Goal: Task Accomplishment & Management: Use online tool/utility

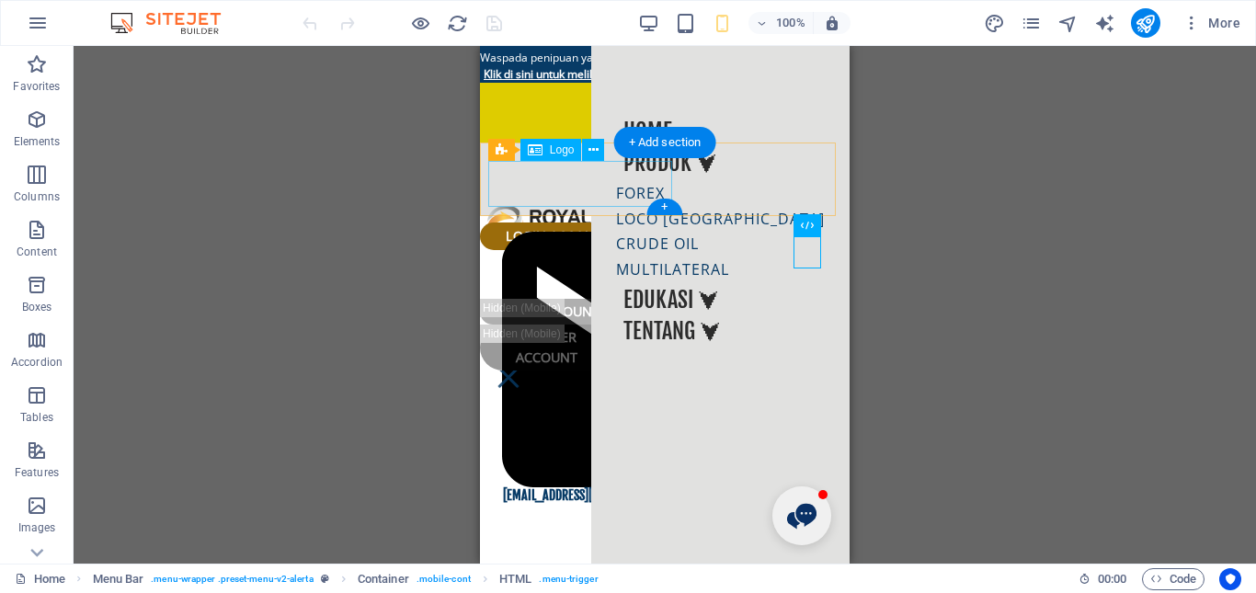
click at [549, 207] on div at bounding box center [665, 230] width 370 height 46
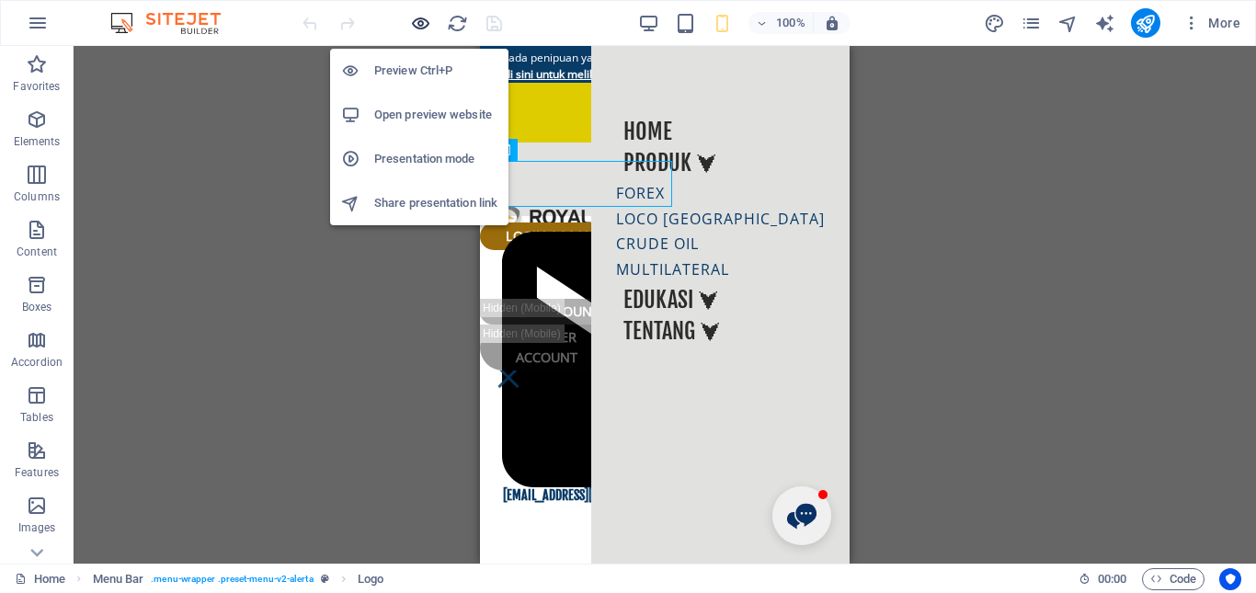
click at [421, 25] on icon "button" at bounding box center [420, 23] width 21 height 21
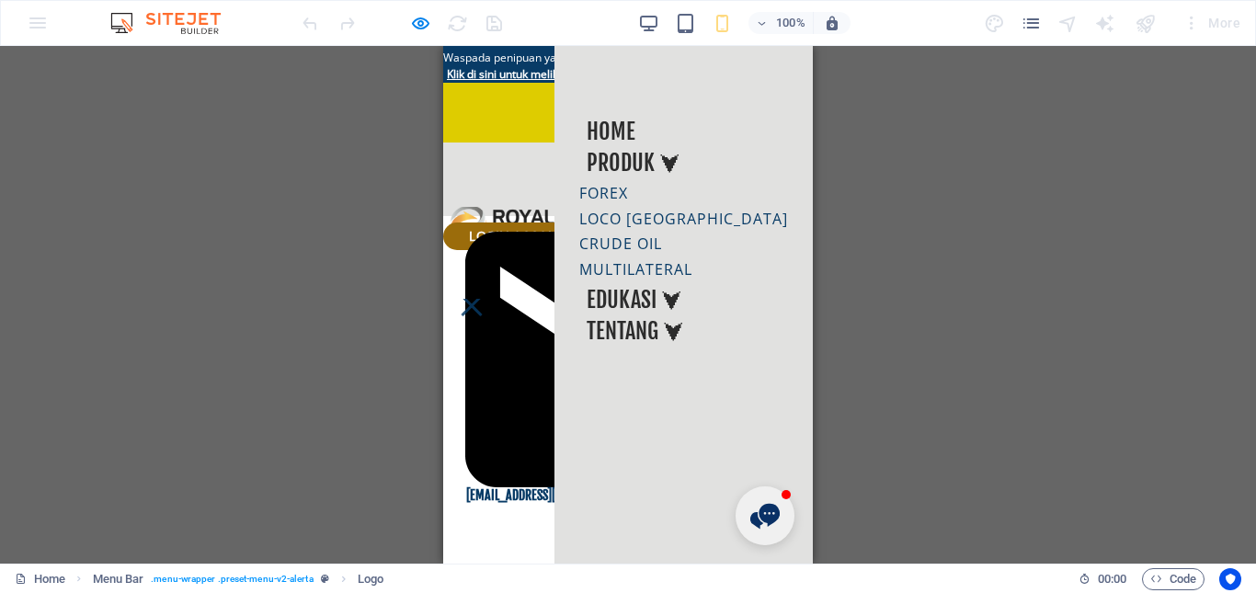
click at [486, 299] on div at bounding box center [472, 306] width 28 height 14
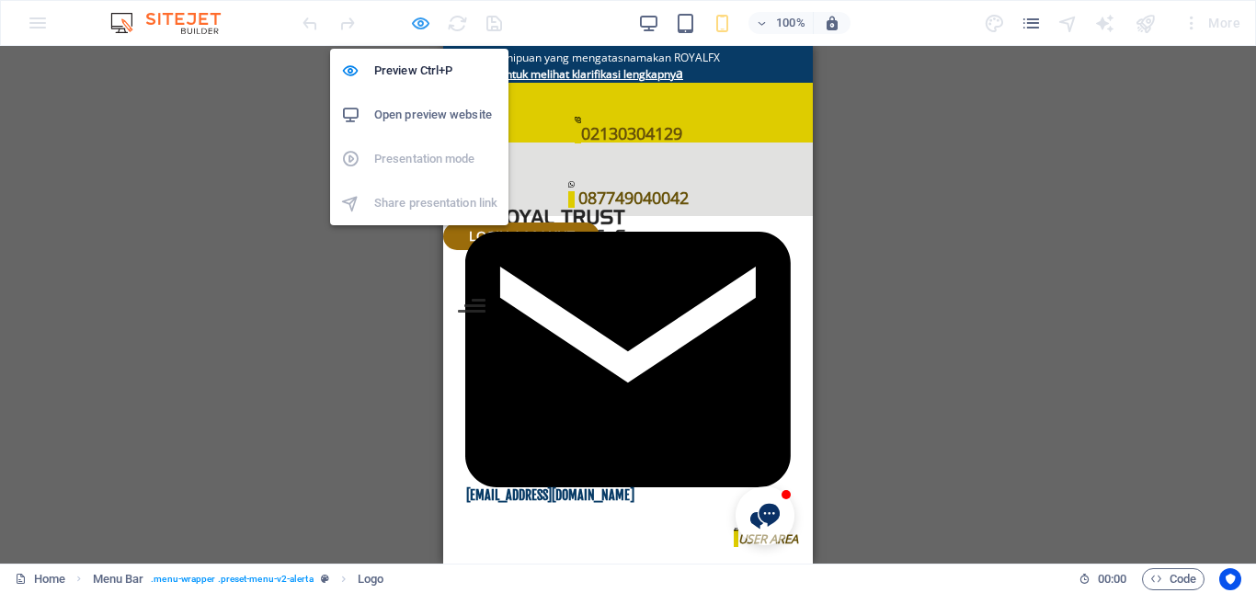
click at [425, 22] on icon "button" at bounding box center [420, 23] width 21 height 21
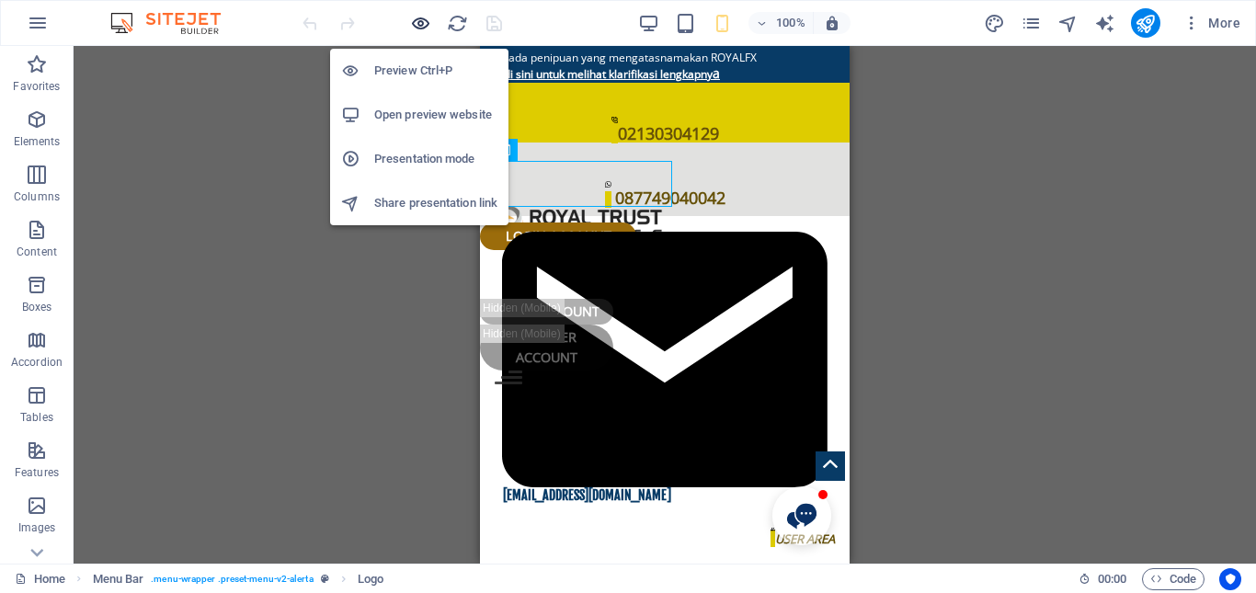
click at [418, 23] on icon "button" at bounding box center [420, 23] width 21 height 21
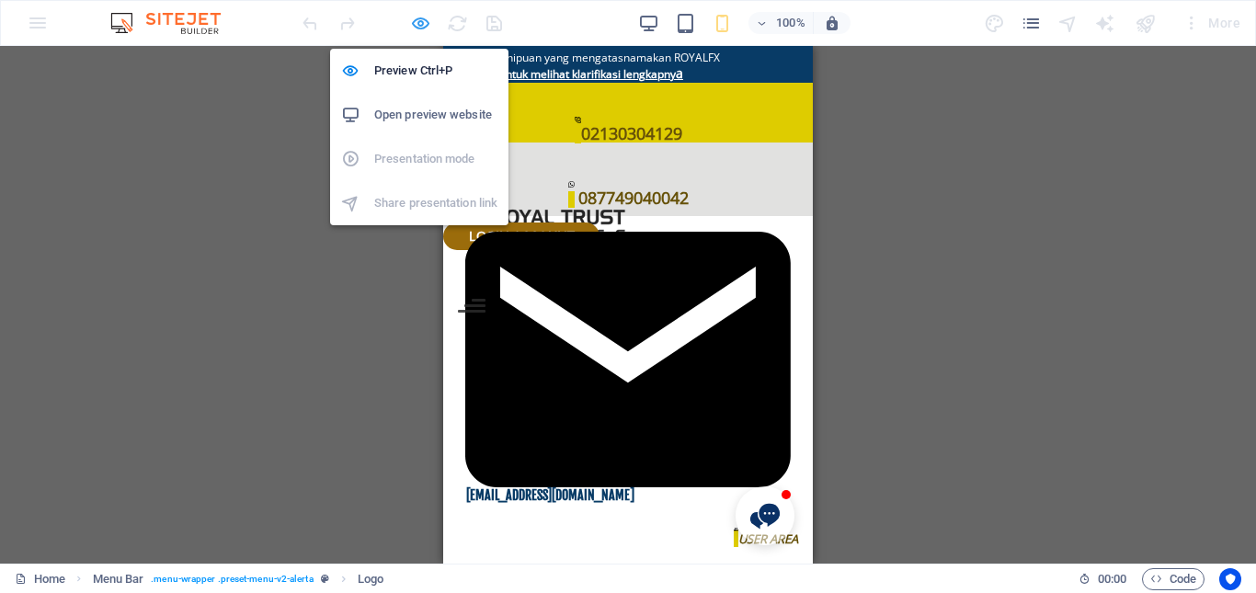
click at [420, 25] on icon "button" at bounding box center [420, 23] width 21 height 21
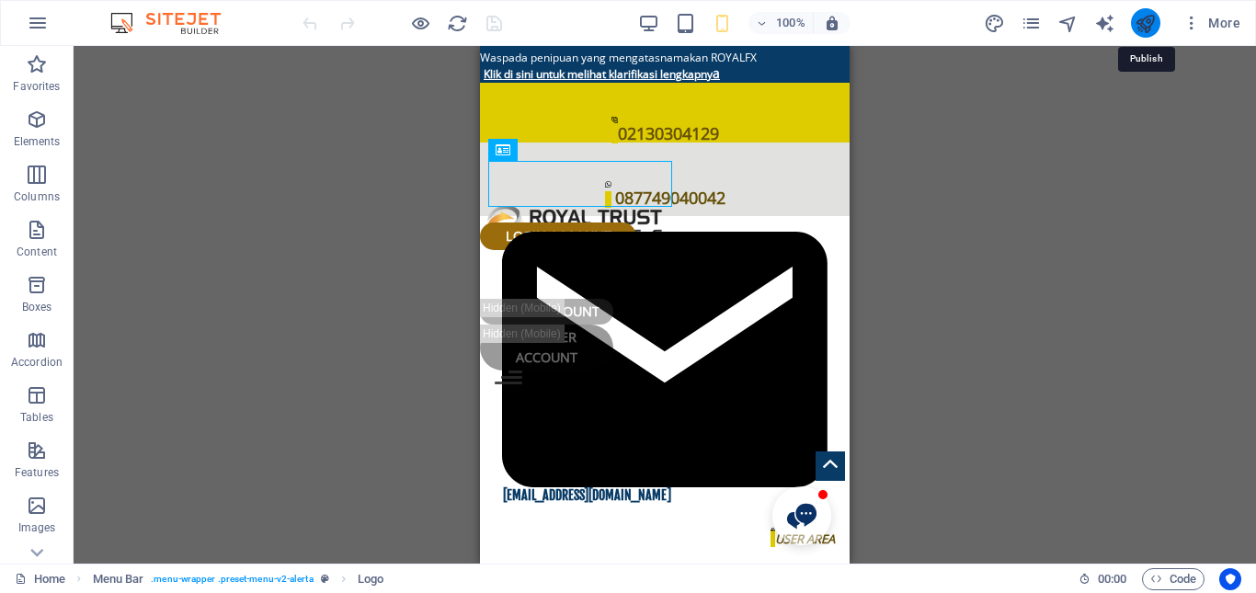
click at [1152, 17] on icon "publish" at bounding box center [1145, 23] width 21 height 21
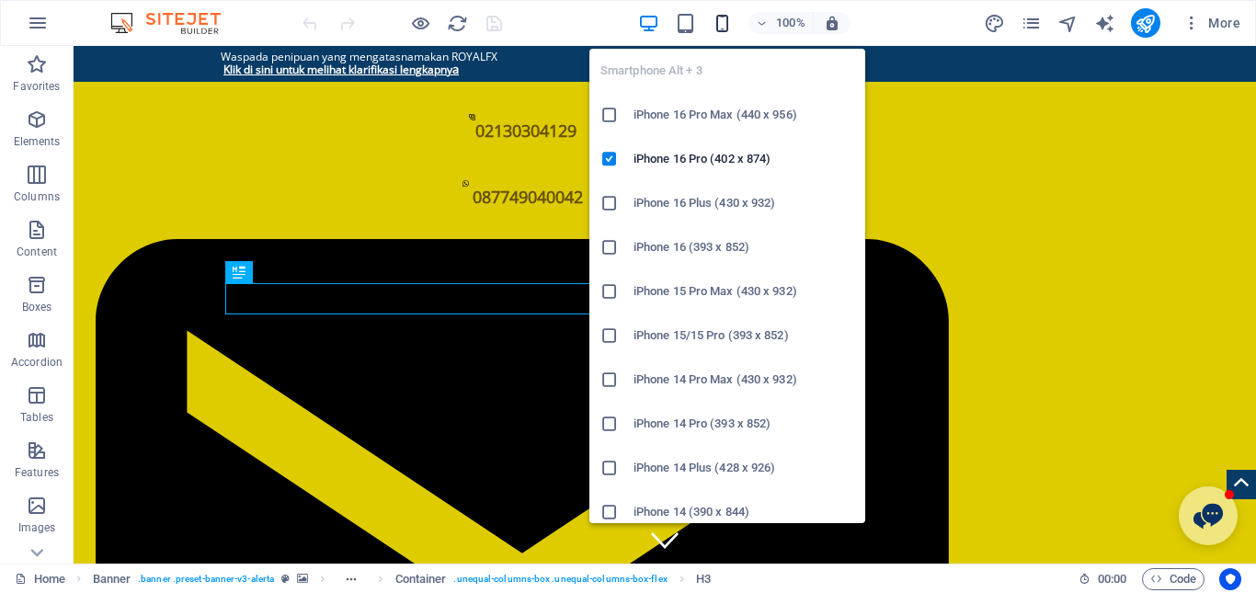
click at [722, 24] on icon "button" at bounding box center [722, 23] width 21 height 21
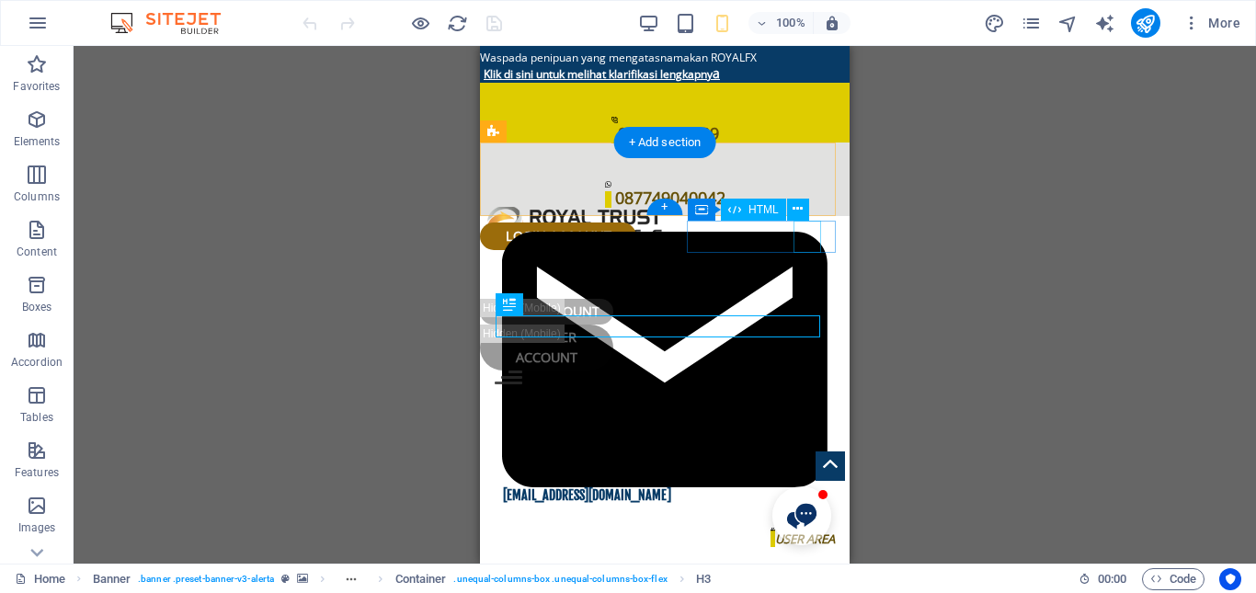
click at [814, 371] on div at bounding box center [665, 387] width 340 height 32
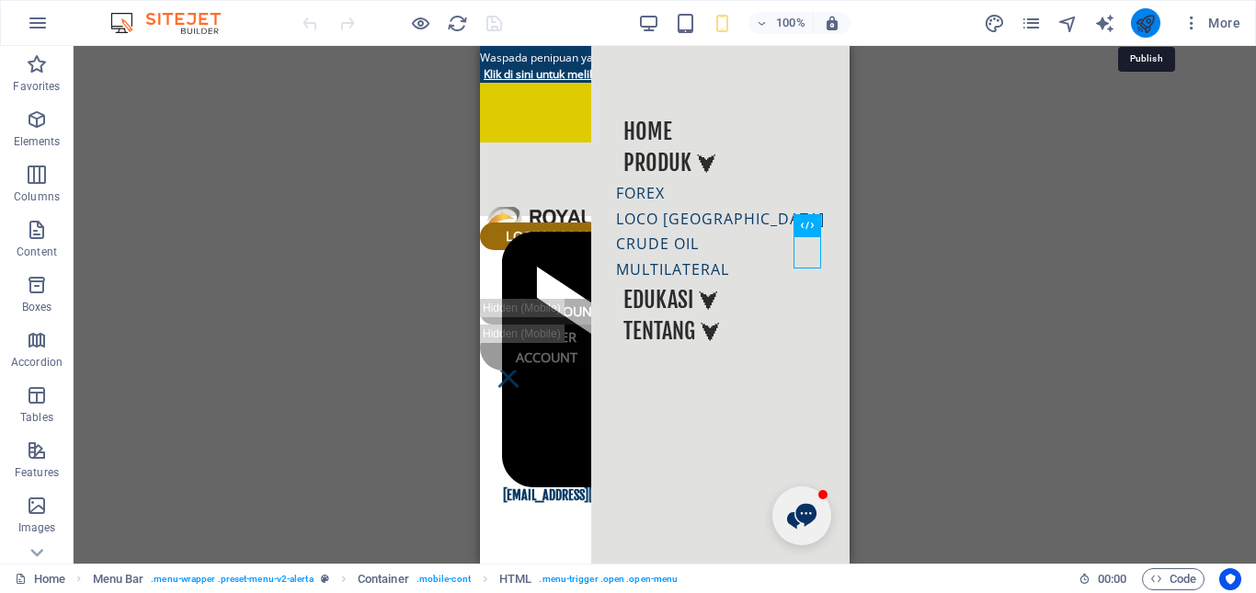
click at [1149, 22] on icon "publish" at bounding box center [1145, 23] width 21 height 21
